Goal: Find contact information: Find contact information

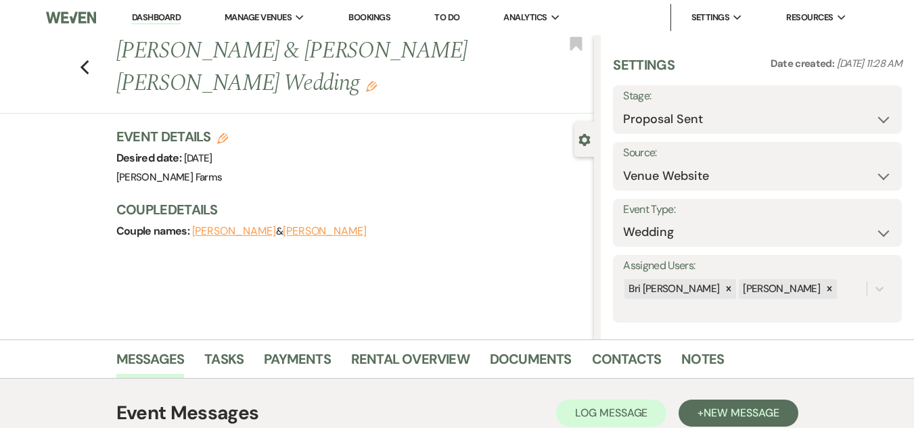
select select "6"
select select "5"
click at [155, 16] on link "Dashboard" at bounding box center [156, 18] width 49 height 13
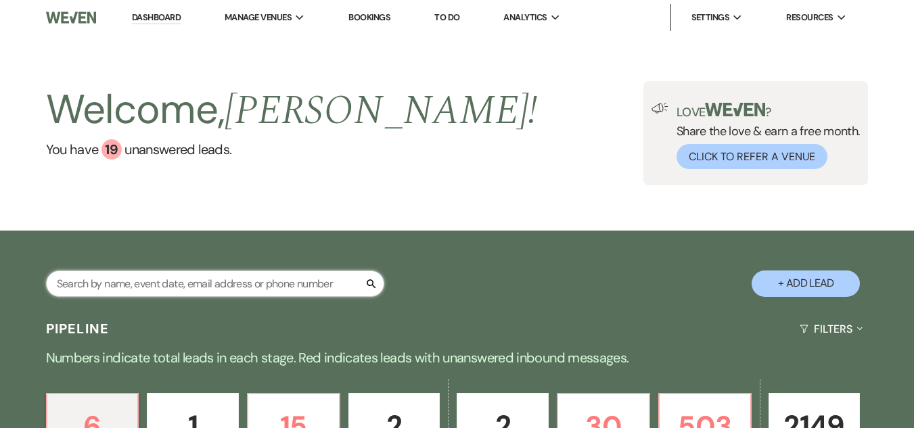
click at [193, 284] on input "text" at bounding box center [215, 284] width 338 height 26
type input "[PERSON_NAME]"
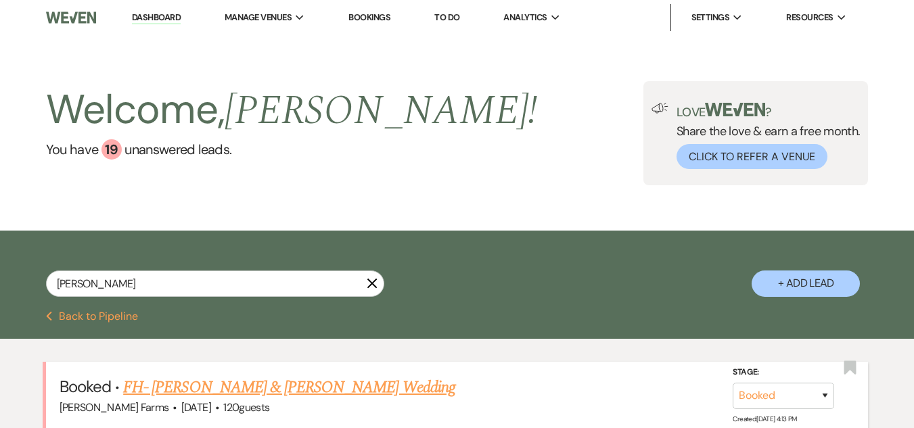
click at [265, 391] on link "FH- [PERSON_NAME] & [PERSON_NAME] Wedding" at bounding box center [289, 388] width 332 height 24
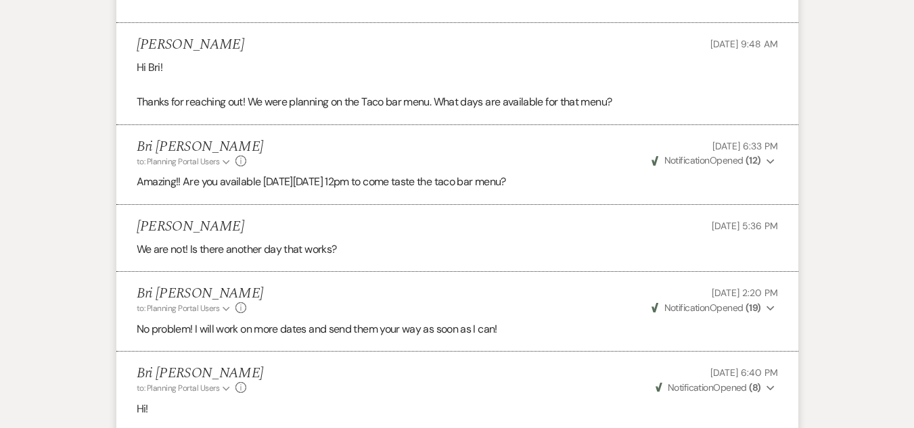
scroll to position [397, 0]
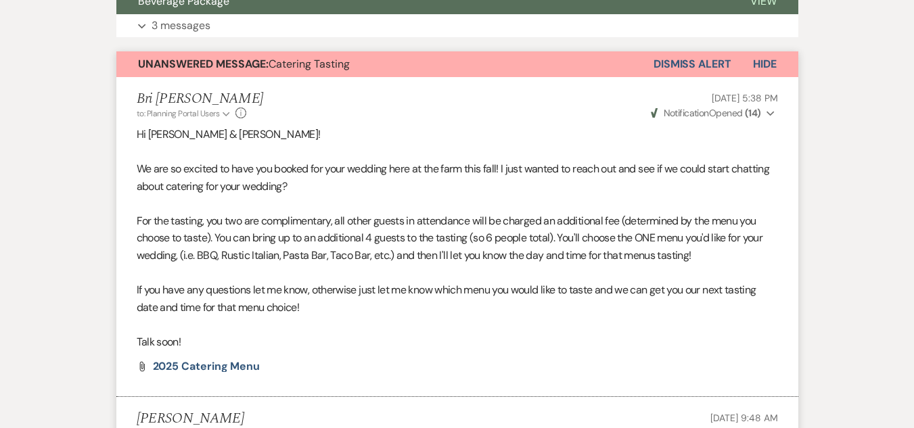
click at [717, 66] on button "Dismiss Alert" at bounding box center [693, 64] width 78 height 26
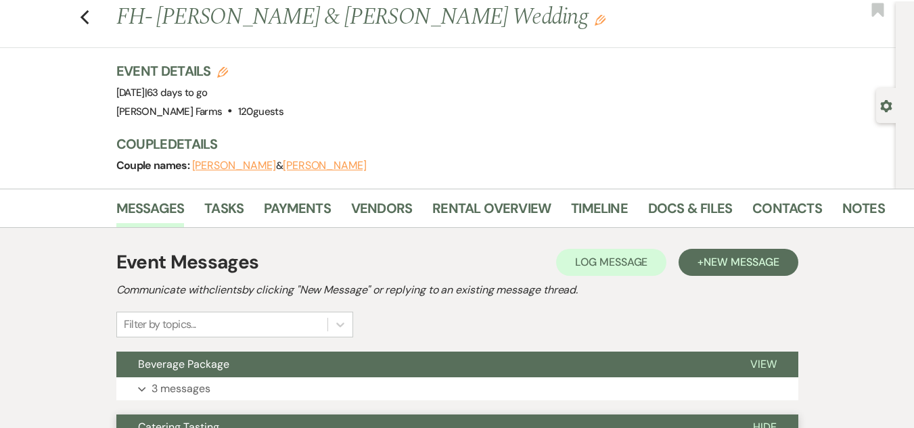
scroll to position [4, 0]
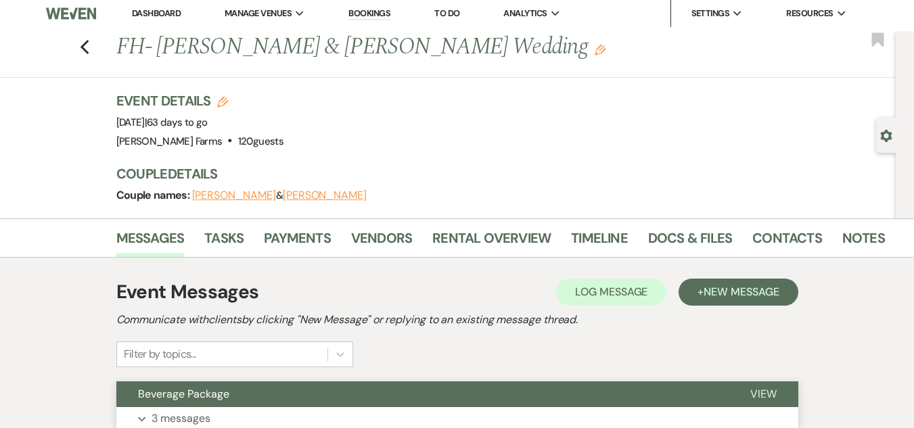
click at [271, 399] on button "Beverage Package" at bounding box center [422, 395] width 613 height 26
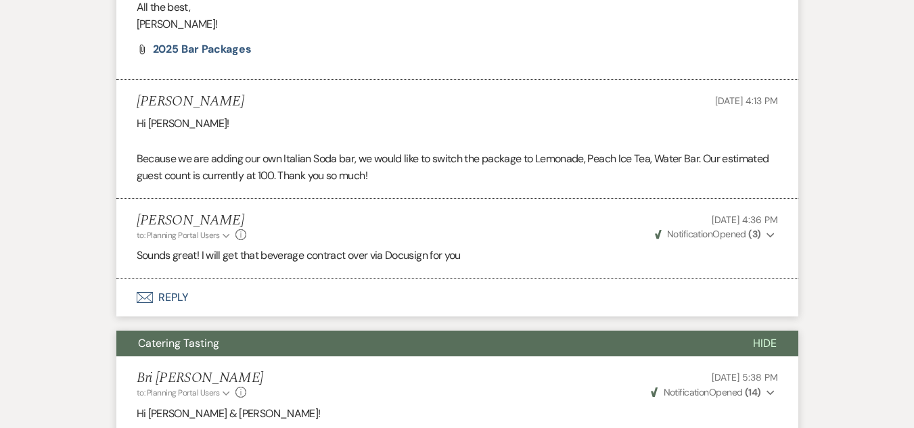
scroll to position [0, 0]
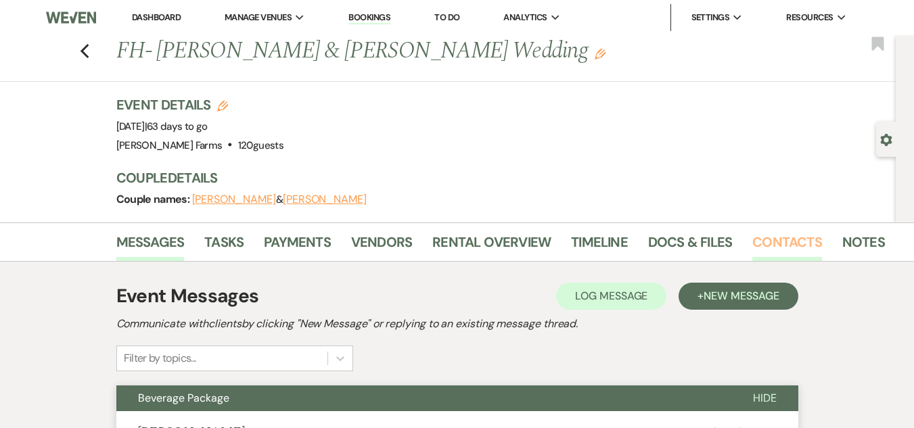
click at [784, 244] on link "Contacts" at bounding box center [788, 246] width 70 height 30
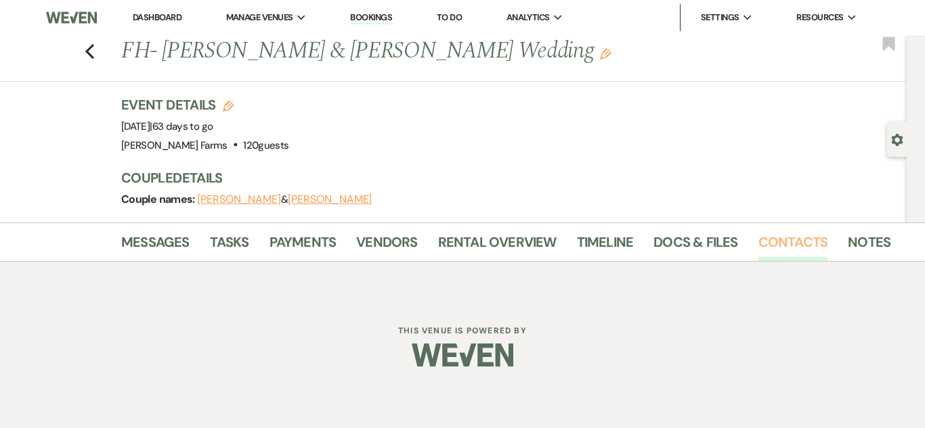
click at [784, 244] on link "Contacts" at bounding box center [793, 246] width 70 height 30
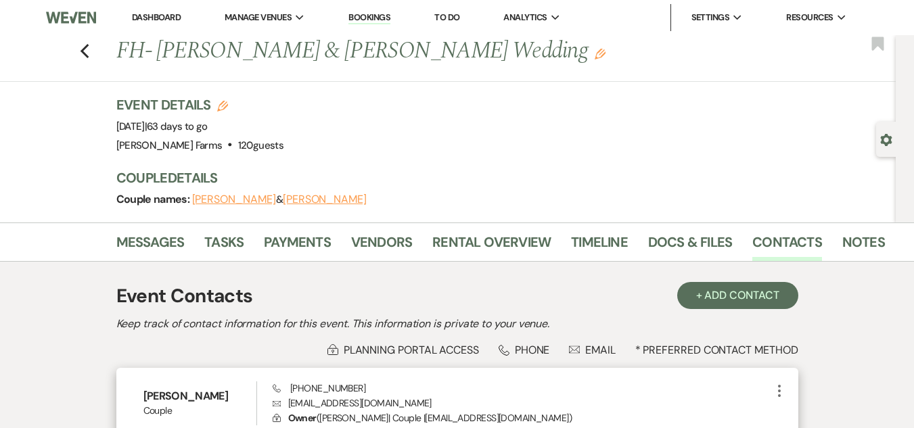
click at [320, 409] on p "Envelope [EMAIL_ADDRESS][DOMAIN_NAME]" at bounding box center [522, 403] width 499 height 15
copy p "[EMAIL_ADDRESS][DOMAIN_NAME]"
